Goal: Use online tool/utility: Utilize a website feature to perform a specific function

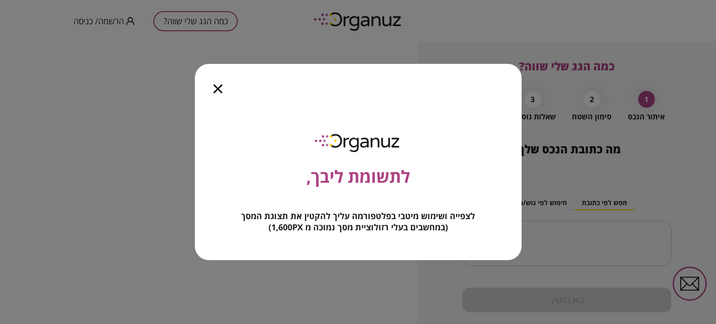
click at [221, 88] on icon "button" at bounding box center [217, 88] width 9 height 9
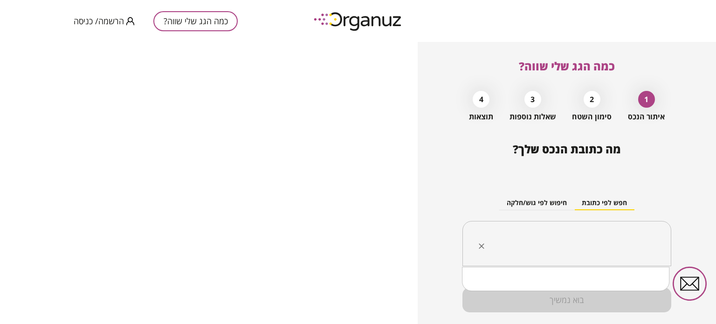
click at [581, 248] on input "text" at bounding box center [570, 243] width 179 height 23
type input "*"
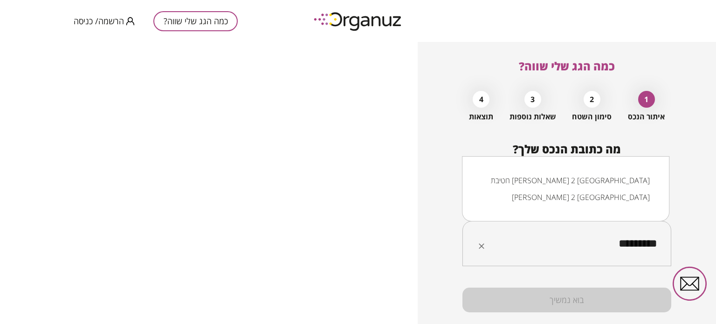
click at [625, 198] on li "[PERSON_NAME] 2 [GEOGRAPHIC_DATA]" at bounding box center [565, 197] width 183 height 17
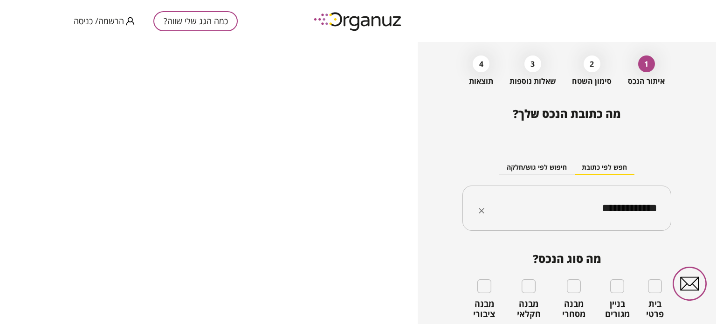
scroll to position [93, 0]
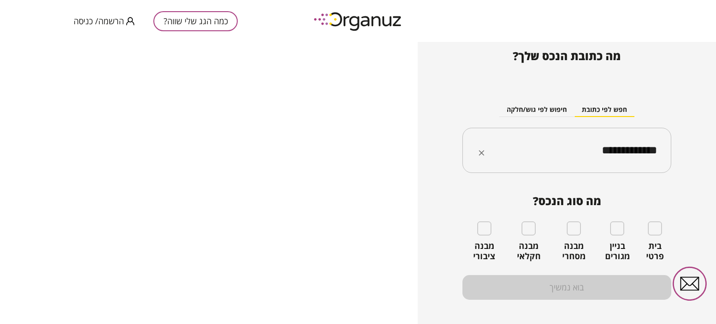
type input "**********"
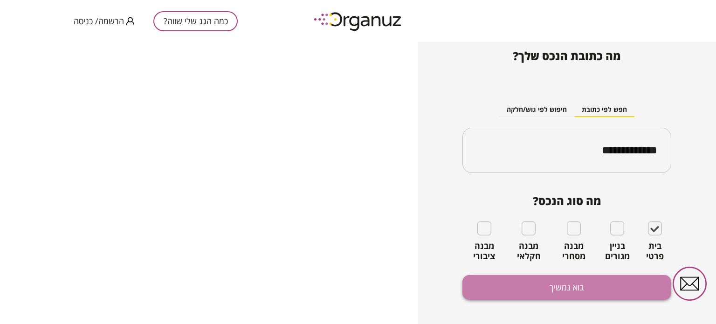
click at [555, 288] on button "בוא נמשיך" at bounding box center [566, 287] width 209 height 25
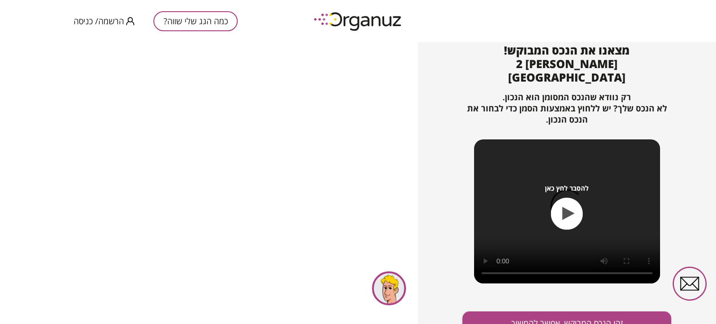
scroll to position [101, 0]
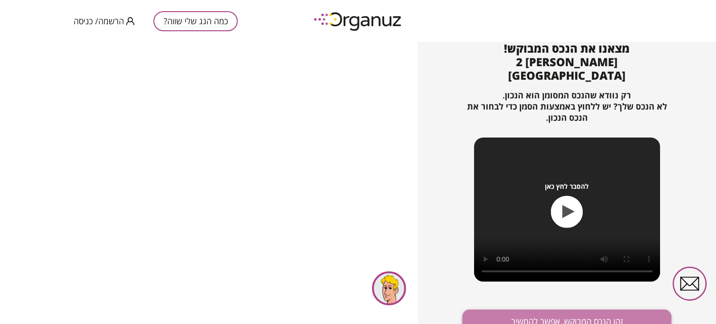
click at [562, 310] on button "זהו הנכס המבוקש, אפשר להמשיך" at bounding box center [566, 321] width 209 height 25
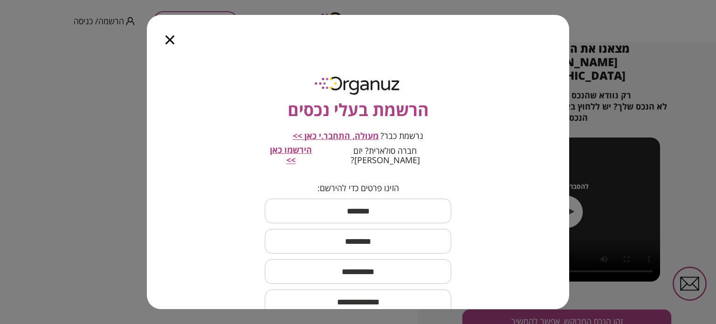
scroll to position [78, 0]
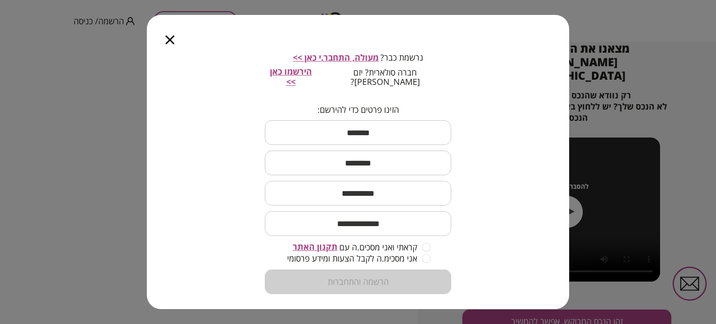
click at [170, 37] on icon "button" at bounding box center [169, 39] width 9 height 9
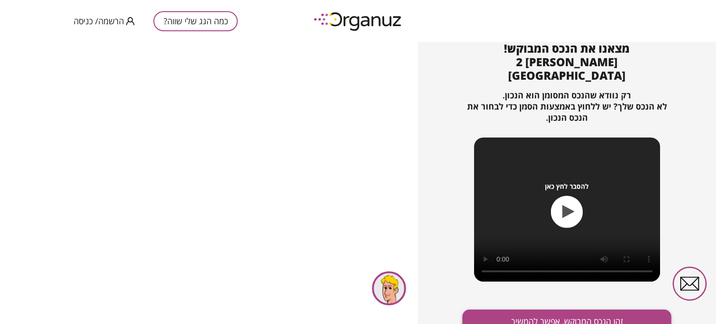
click at [589, 309] on button "זהו הנכס המבוקש, אפשר להמשיך" at bounding box center [566, 321] width 209 height 25
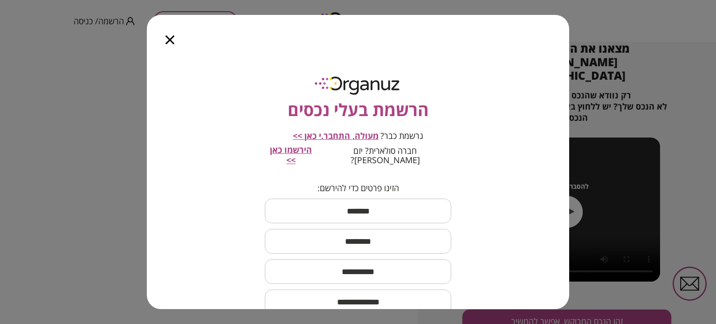
click at [373, 201] on input "text" at bounding box center [358, 210] width 186 height 27
type input "**"
click at [369, 229] on input "text" at bounding box center [358, 240] width 186 height 27
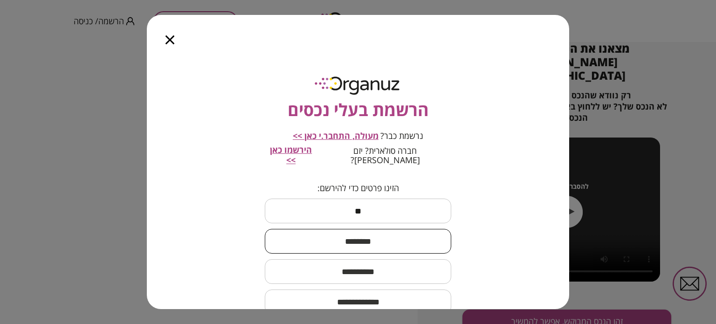
click at [385, 228] on input "text" at bounding box center [358, 240] width 186 height 27
click at [175, 39] on div at bounding box center [170, 34] width 46 height 39
click at [169, 31] on div at bounding box center [170, 34] width 46 height 39
click at [172, 37] on icon "button" at bounding box center [169, 39] width 9 height 9
